Goal: Task Accomplishment & Management: Use online tool/utility

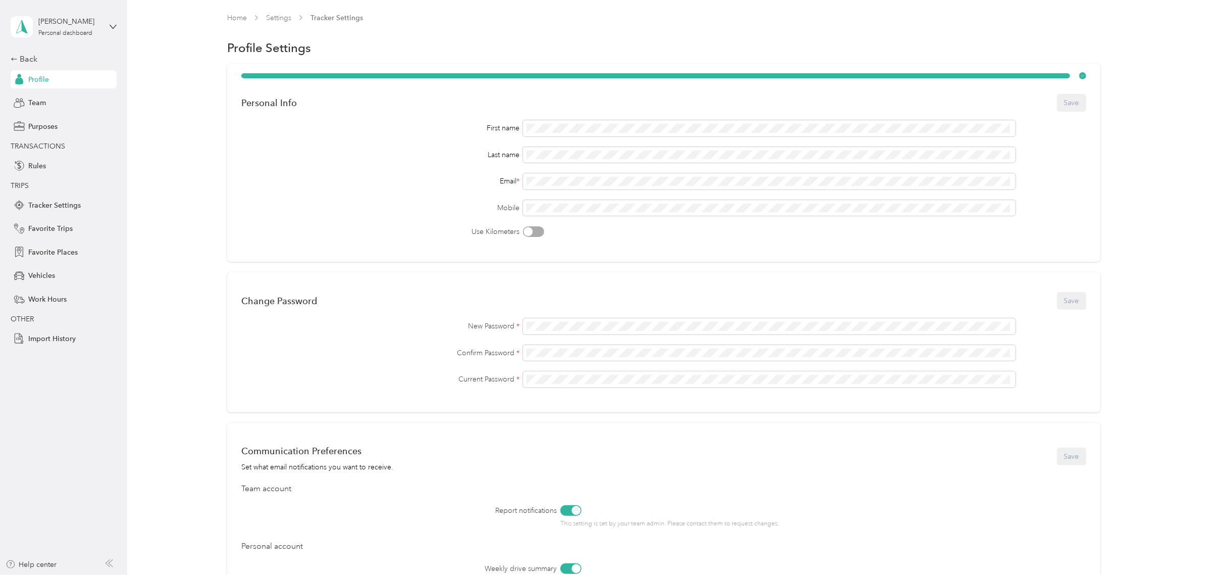
click at [117, 30] on div "[PERSON_NAME] Personal dashboard" at bounding box center [64, 26] width 106 height 35
click at [105, 86] on div "Team dashboard" at bounding box center [117, 83] width 198 height 18
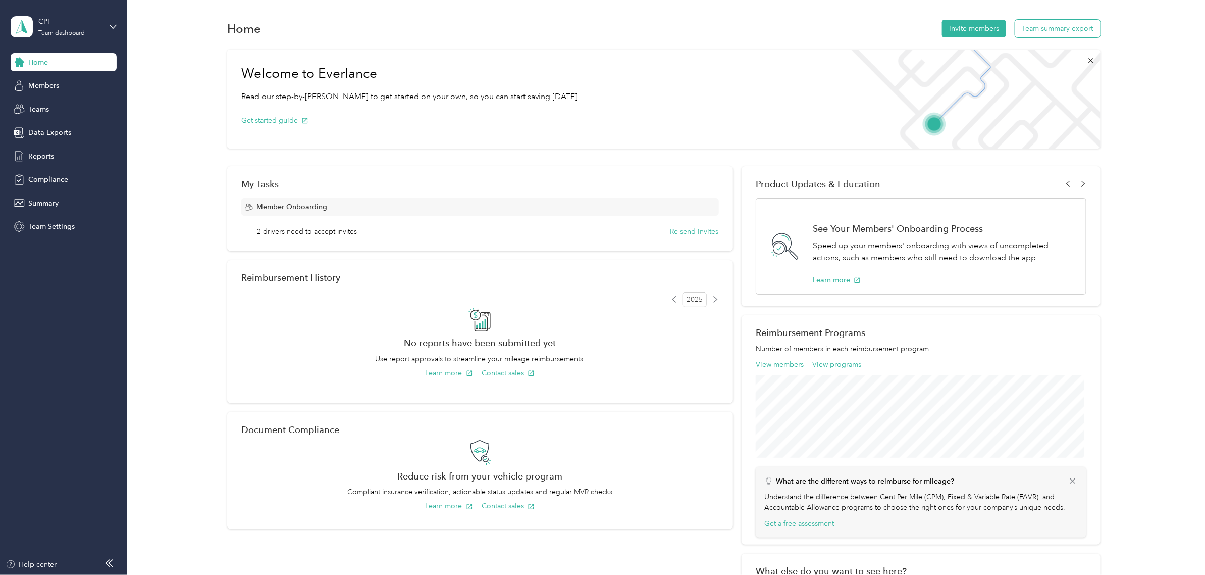
click at [1058, 30] on button "Team summary export" at bounding box center [1057, 29] width 85 height 18
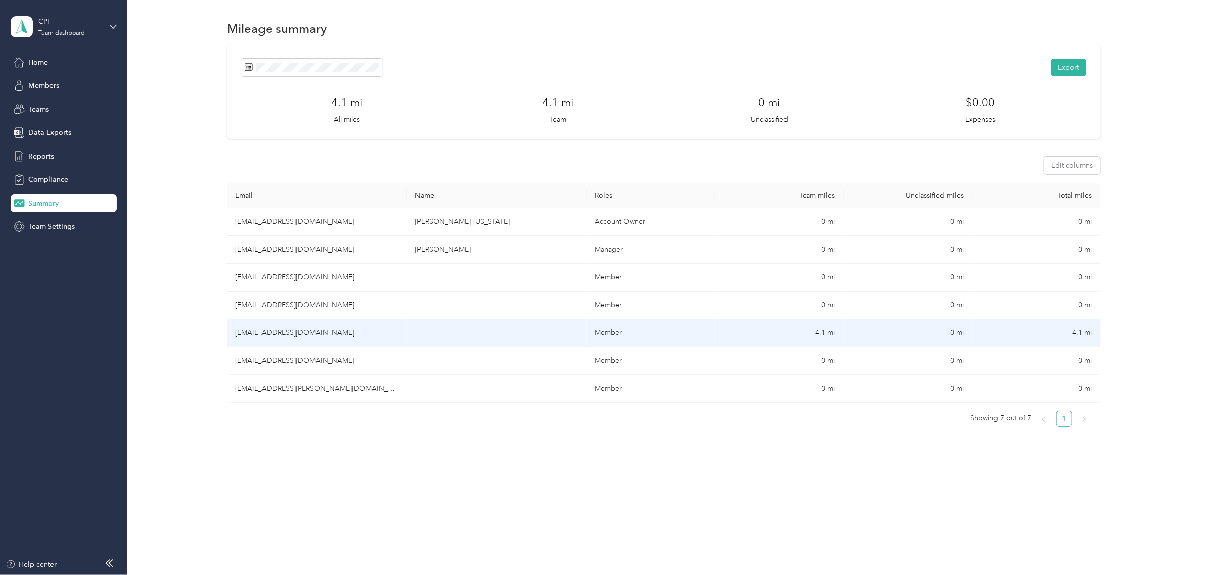
click at [318, 333] on td "[EMAIL_ADDRESS][DOMAIN_NAME]" at bounding box center [317, 333] width 180 height 28
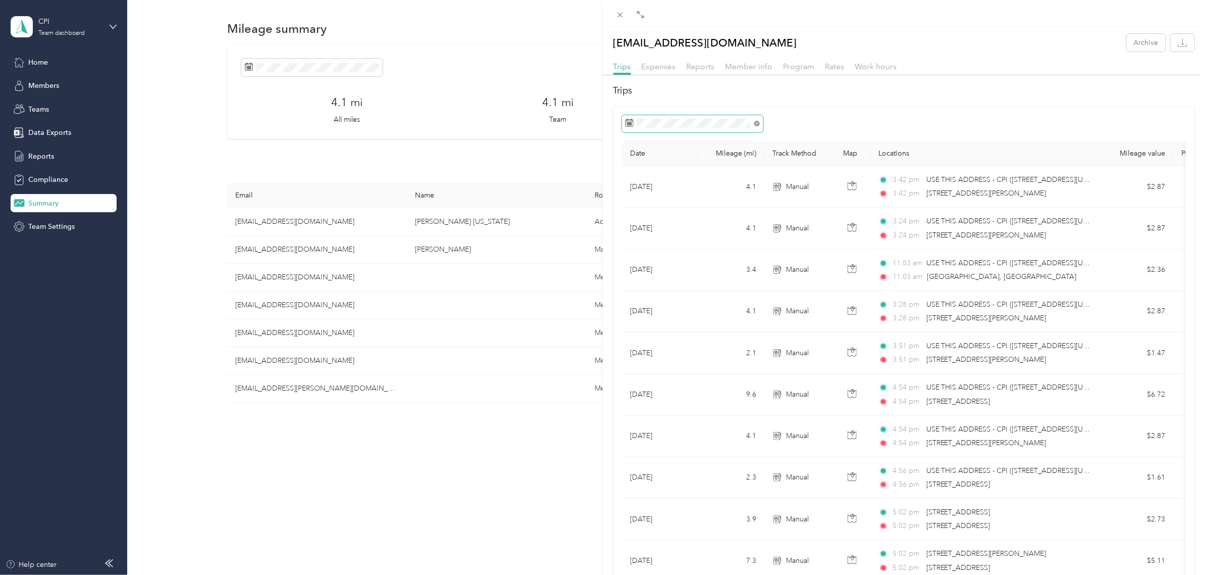
click at [755, 122] on icon at bounding box center [757, 124] width 6 height 6
click at [851, 124] on div at bounding box center [904, 123] width 564 height 17
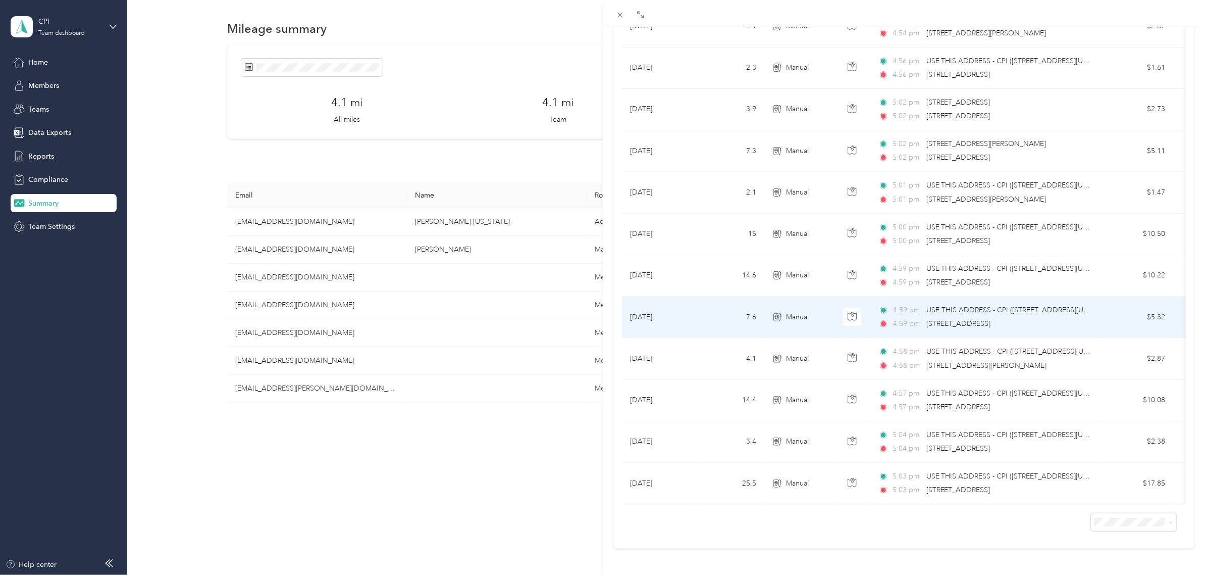
scroll to position [389, 0]
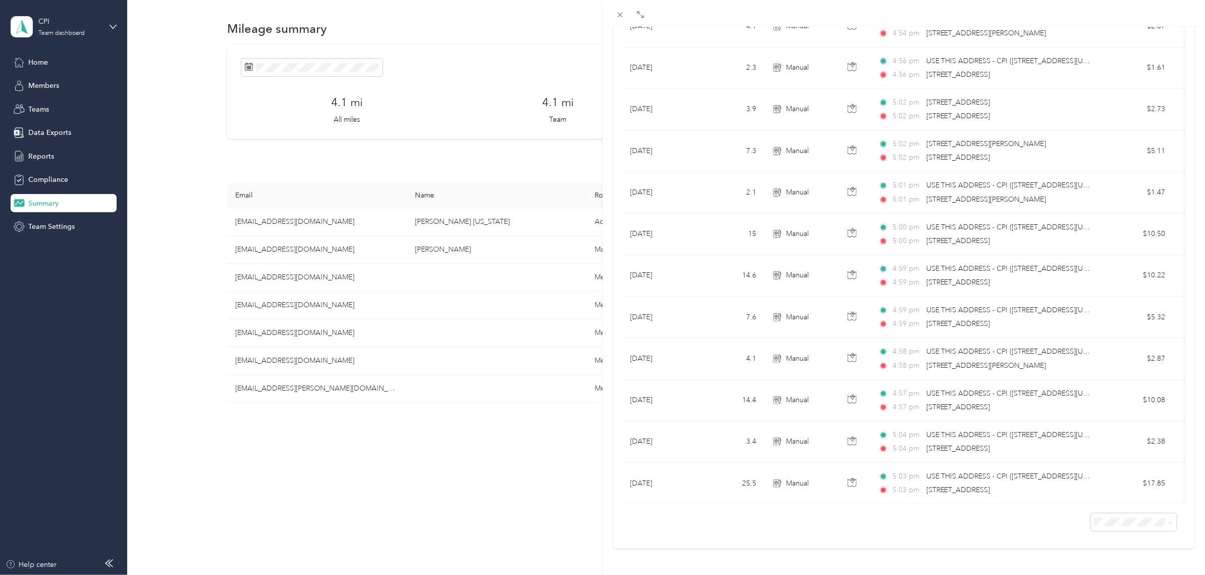
click at [1134, 574] on div "Drag to resize Click to close [EMAIL_ADDRESS][DOMAIN_NAME] Archive Trips Expens…" at bounding box center [600, 575] width 1200 height 0
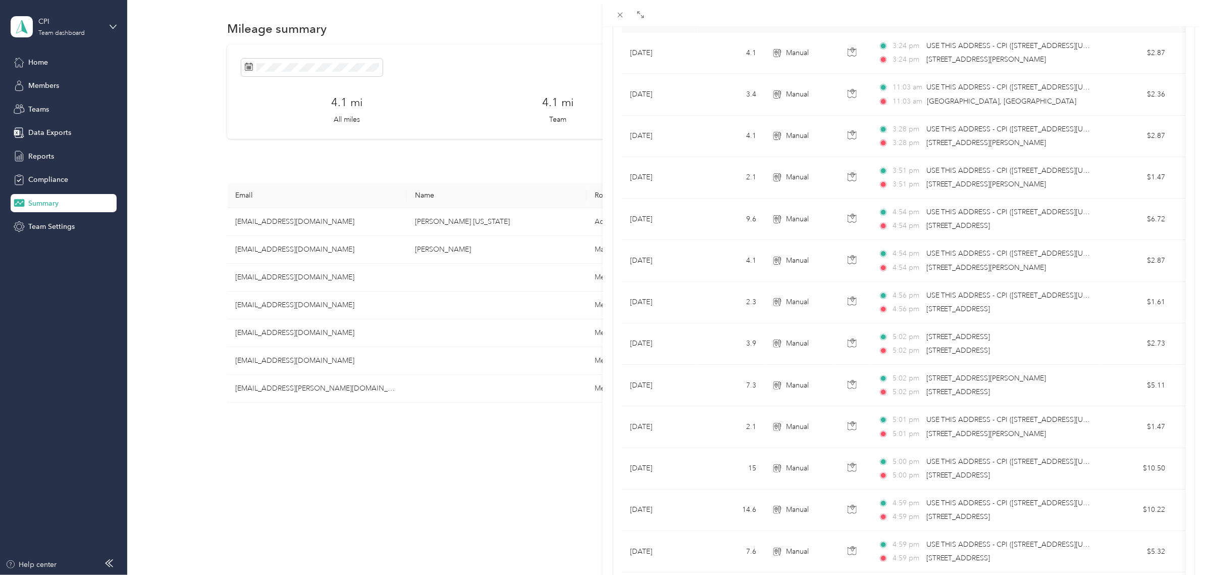
scroll to position [0, 0]
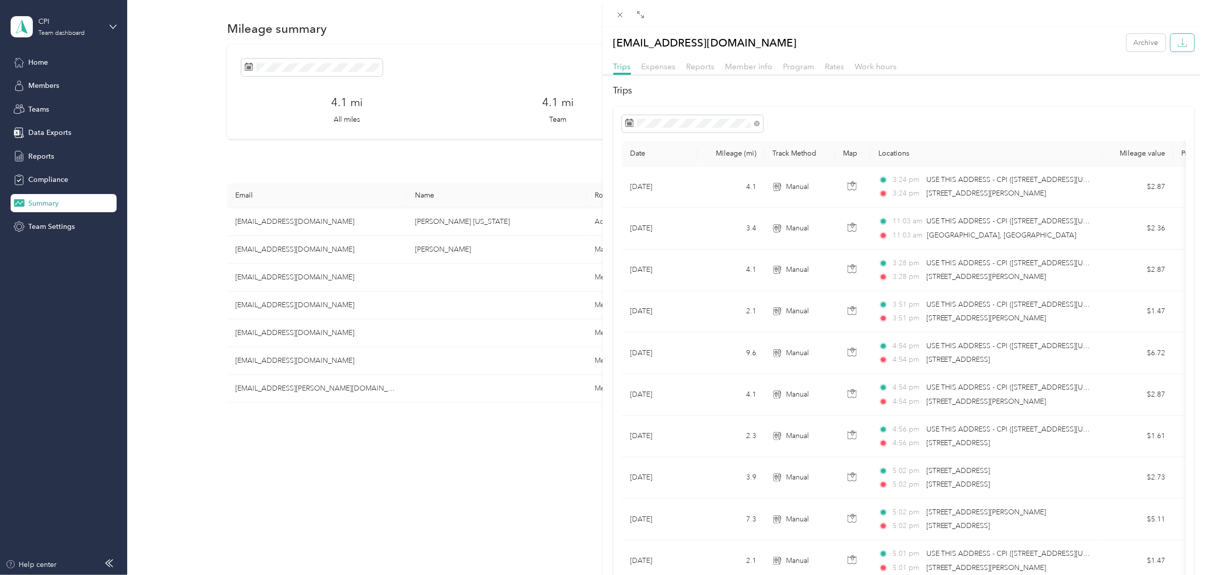
click at [1178, 46] on icon "button" at bounding box center [1182, 45] width 9 height 3
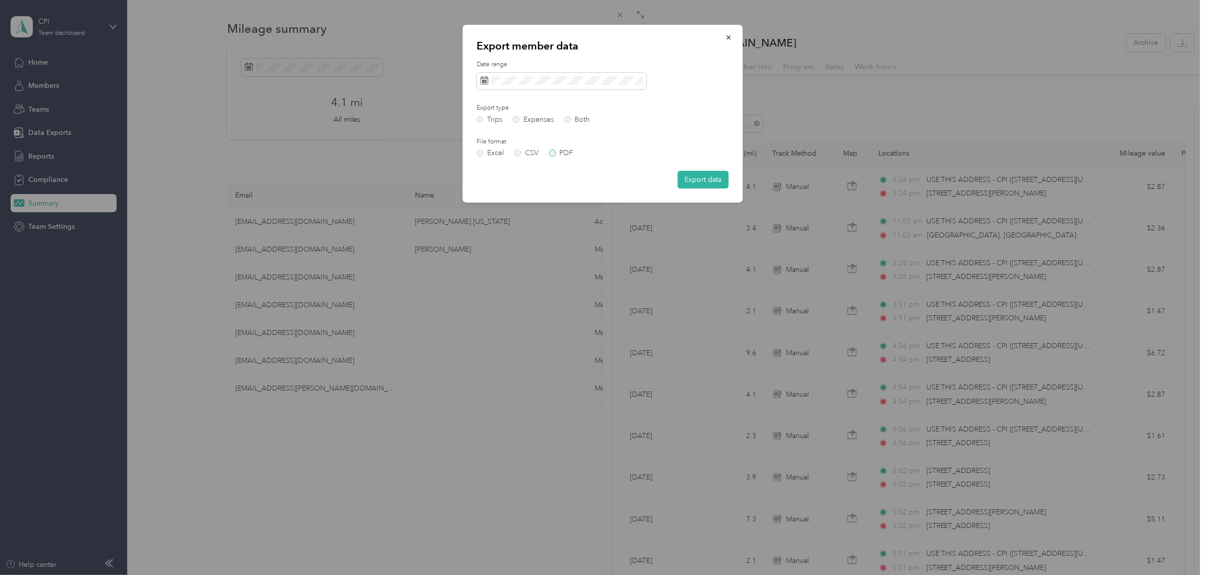
click at [561, 153] on label "PDF" at bounding box center [561, 152] width 24 height 7
click at [608, 74] on span at bounding box center [562, 81] width 170 height 17
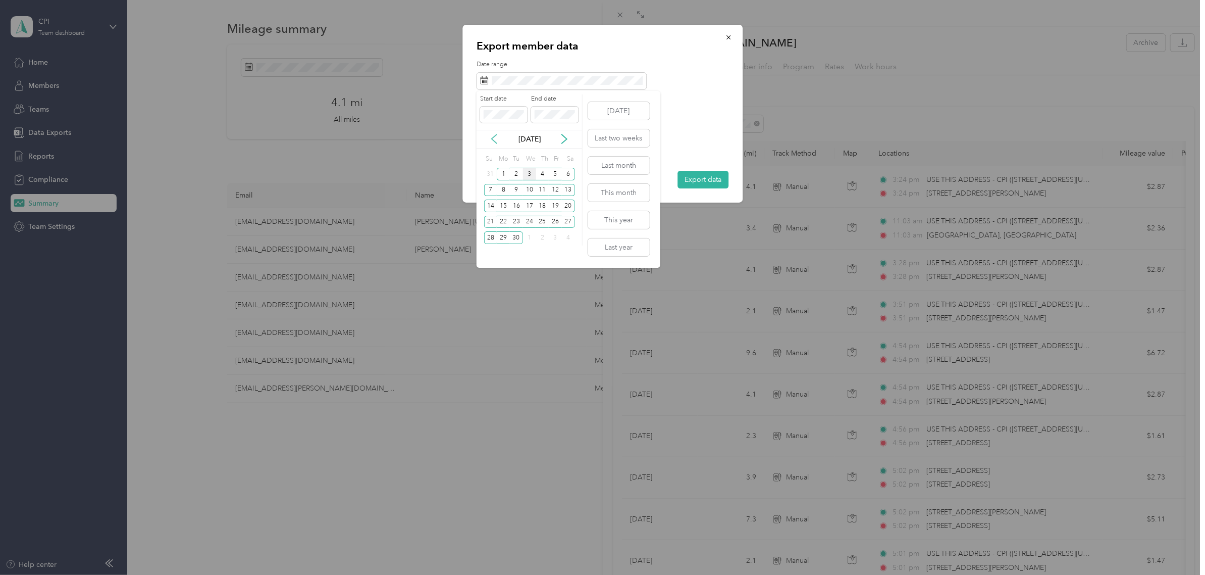
click at [491, 136] on icon at bounding box center [494, 139] width 10 height 10
click at [553, 175] on div "1" at bounding box center [555, 174] width 13 height 13
click at [489, 255] on div "31" at bounding box center [490, 253] width 13 height 13
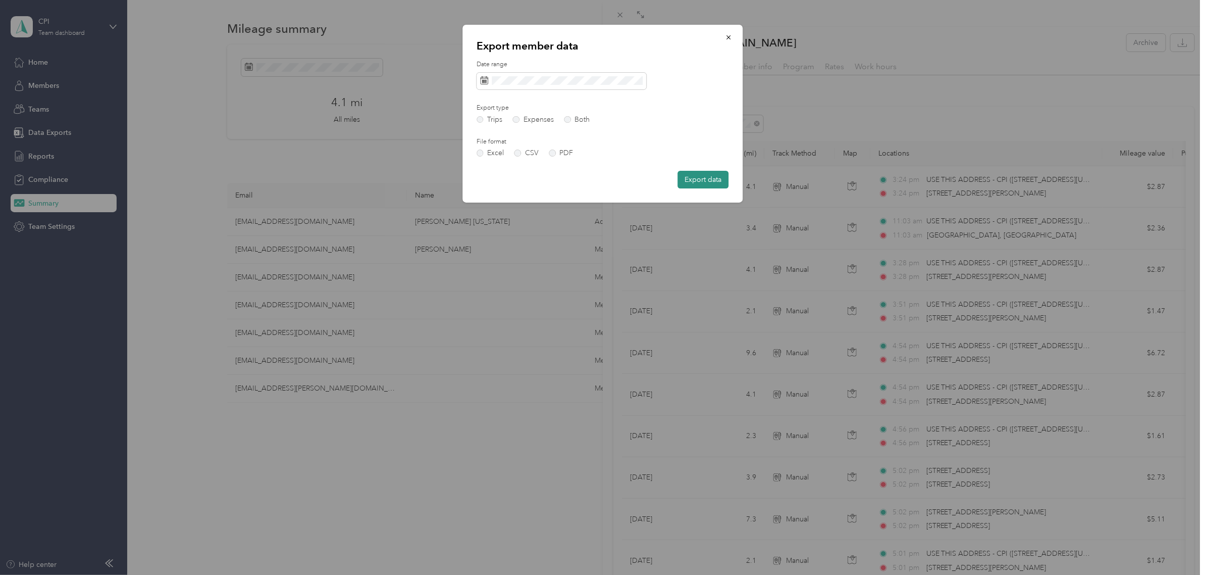
click at [705, 180] on button "Export data" at bounding box center [703, 180] width 51 height 18
